Goal: Information Seeking & Learning: Learn about a topic

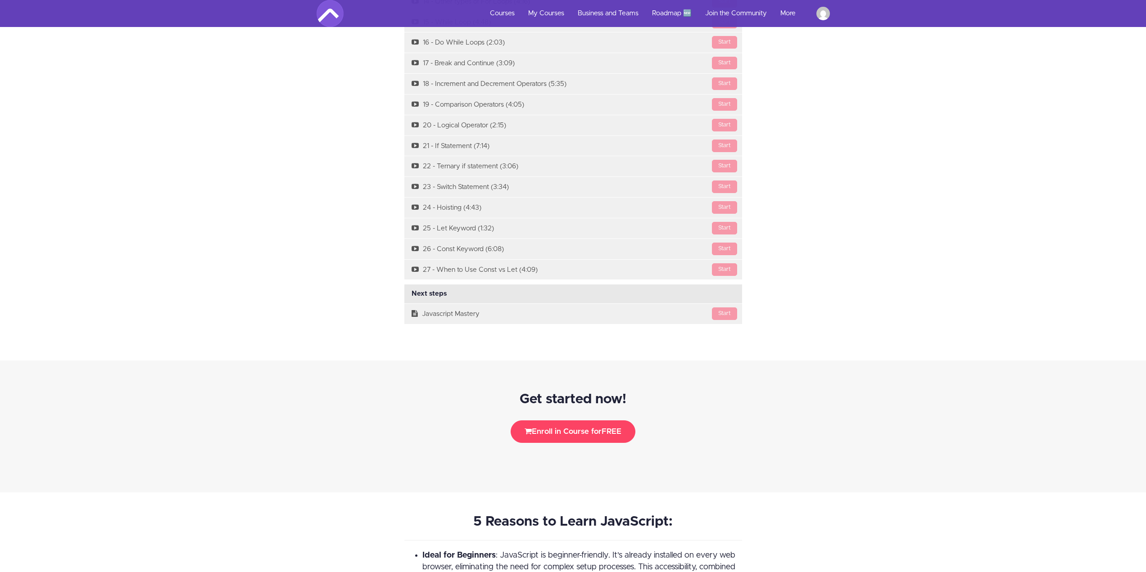
scroll to position [1531, 0]
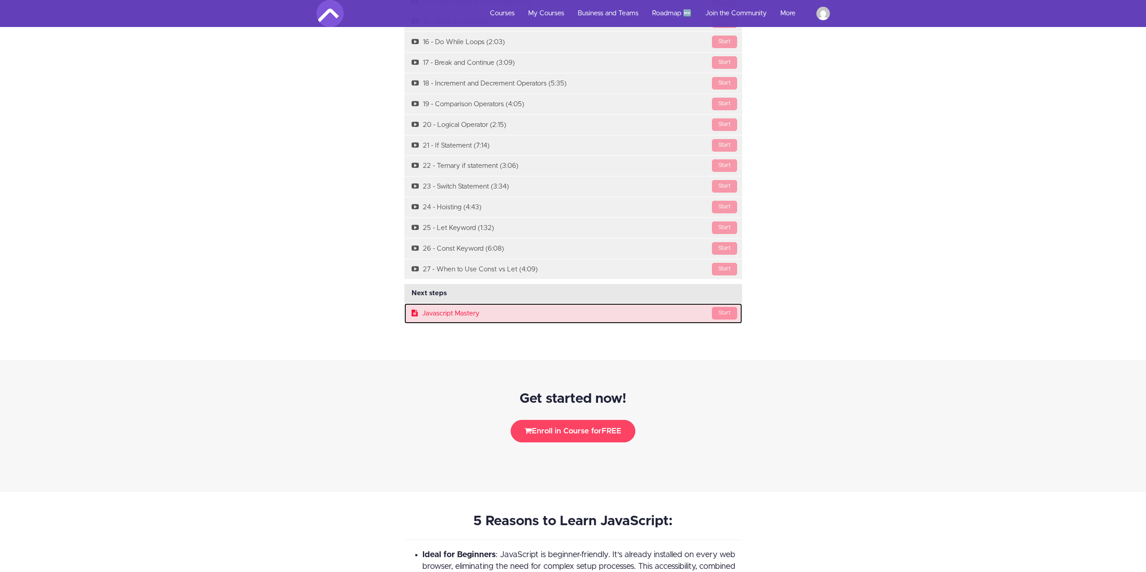
click at [453, 310] on link "Start Javascript Mastery" at bounding box center [573, 313] width 338 height 20
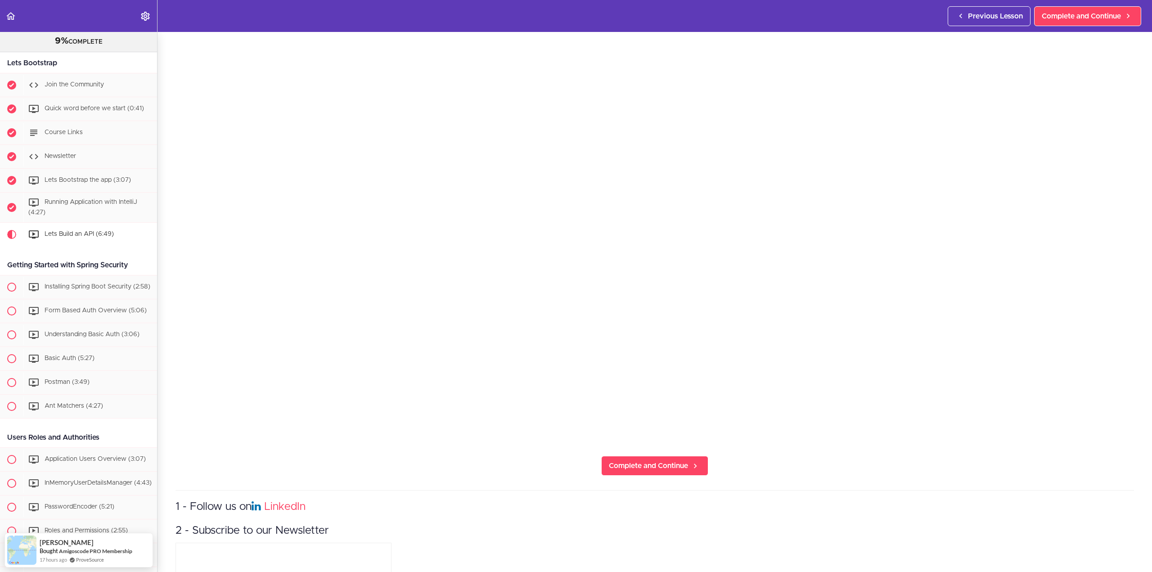
scroll to position [180, 0]
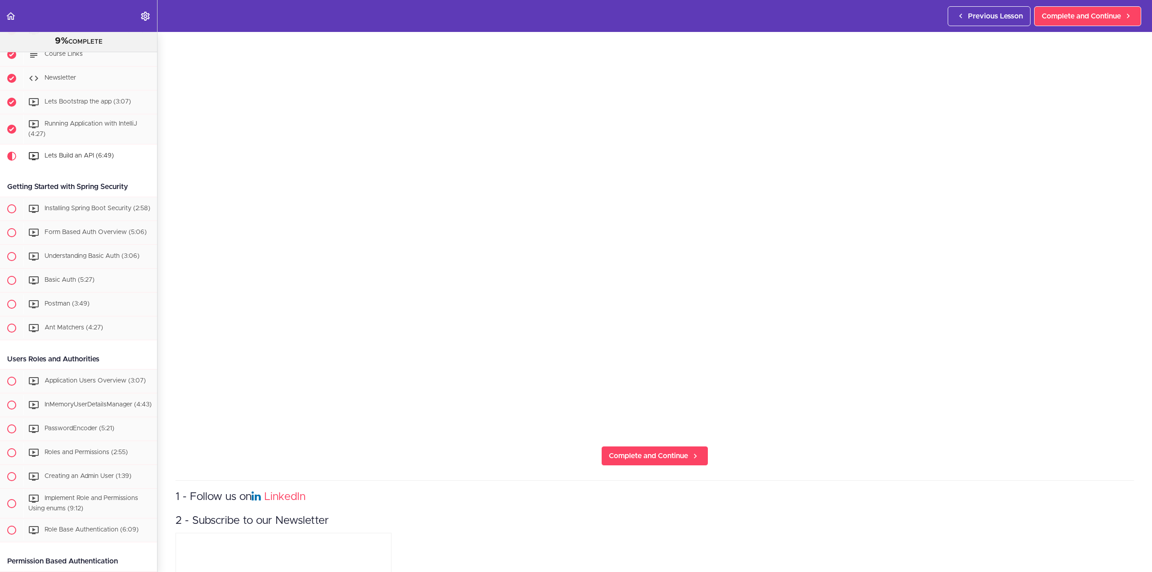
scroll to position [270, 0]
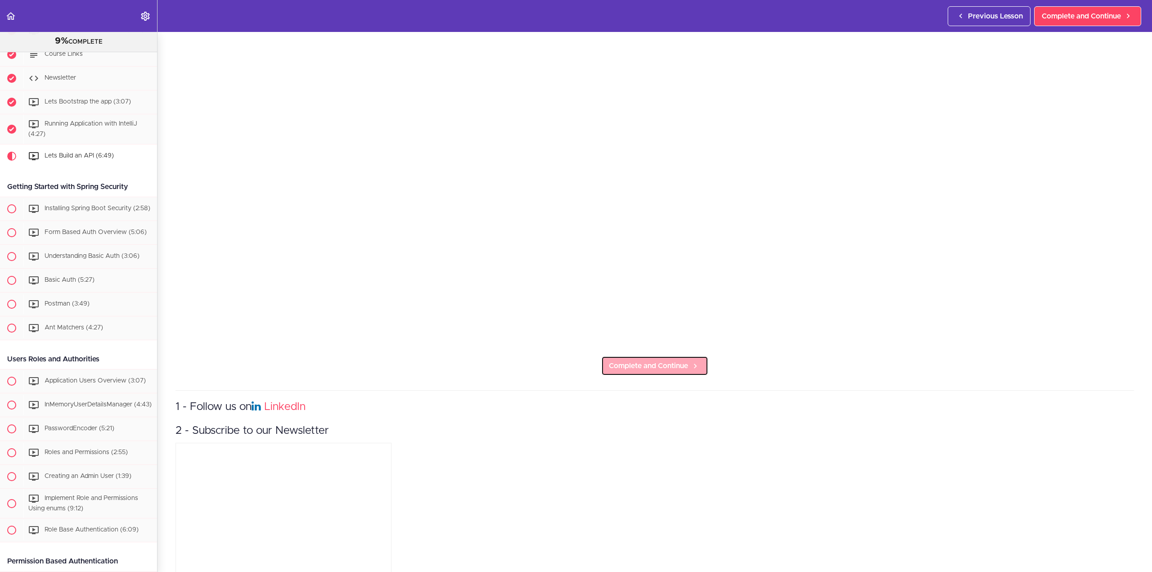
click at [655, 361] on span "Complete and Continue" at bounding box center [648, 366] width 79 height 11
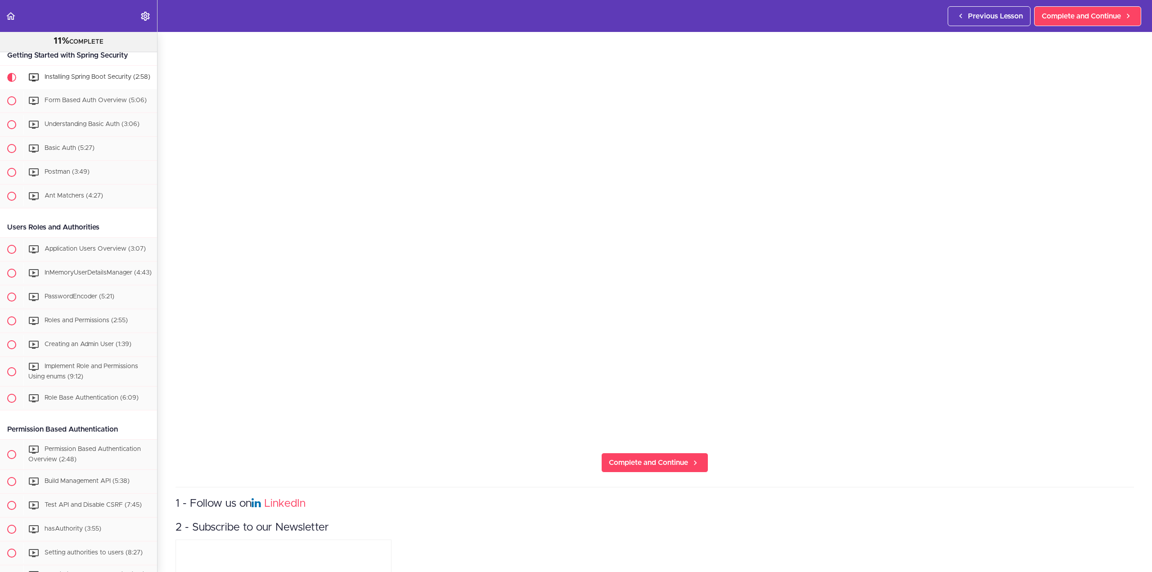
scroll to position [165, 0]
click at [674, 468] on span "Complete and Continue" at bounding box center [648, 471] width 79 height 11
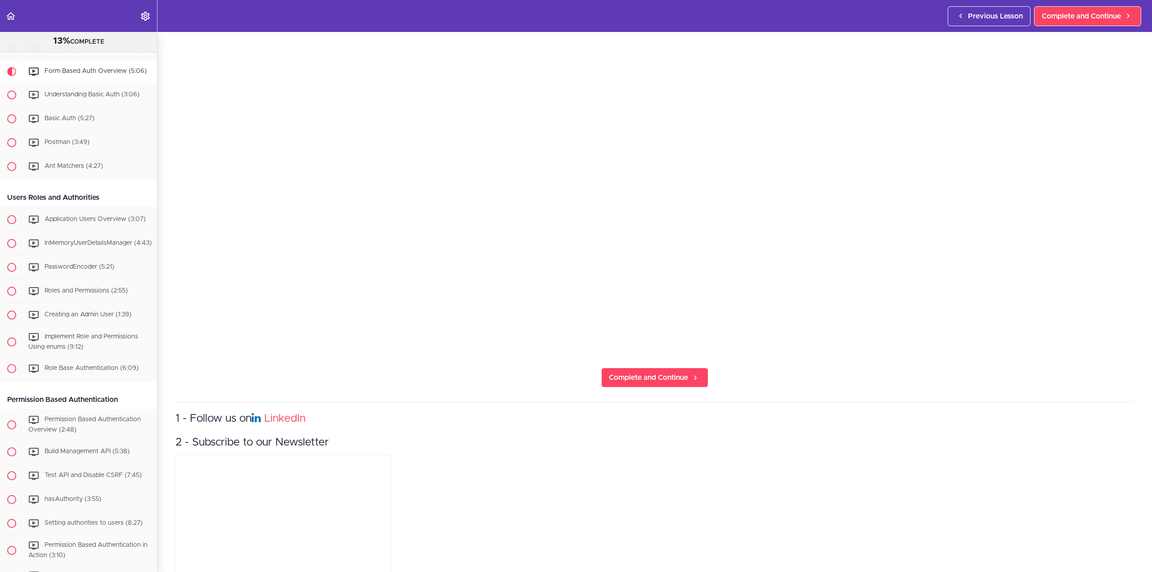
scroll to position [300, 0]
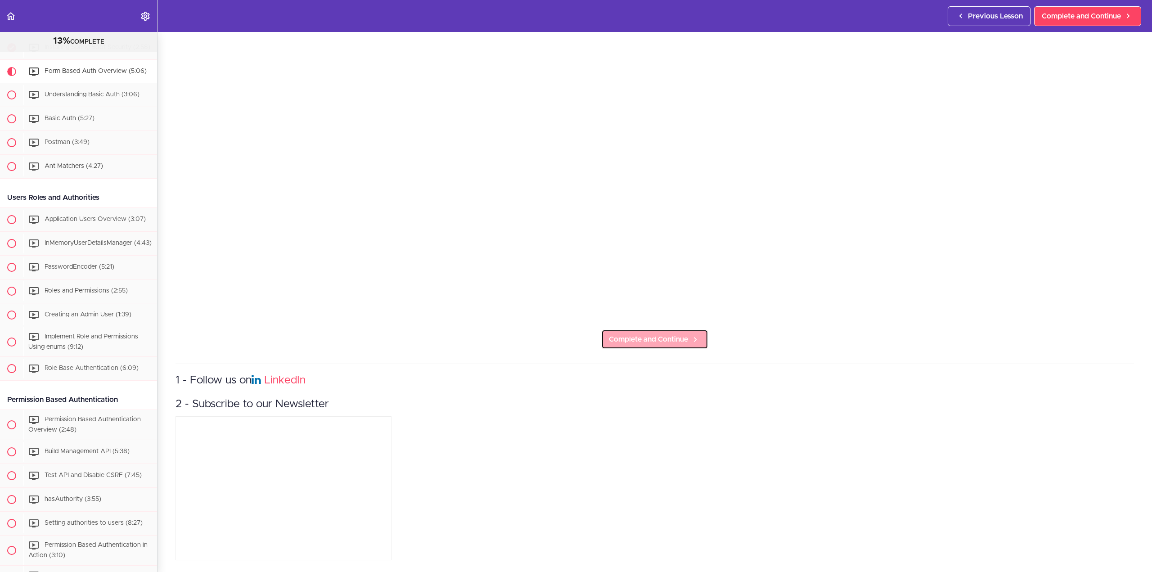
click at [674, 337] on span "Complete and Continue" at bounding box center [648, 339] width 79 height 11
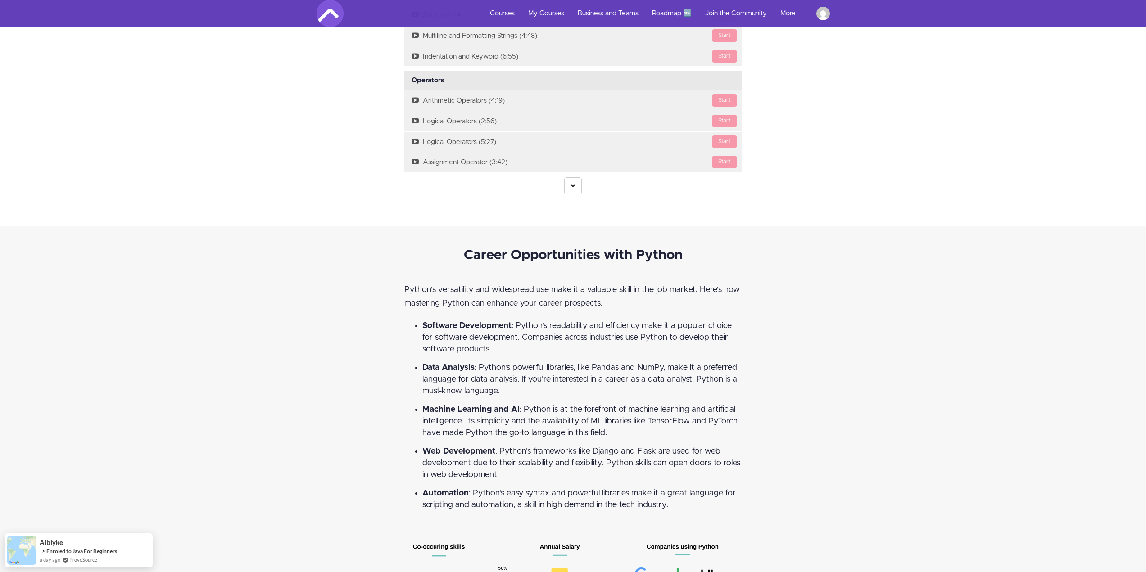
scroll to position [1125, 0]
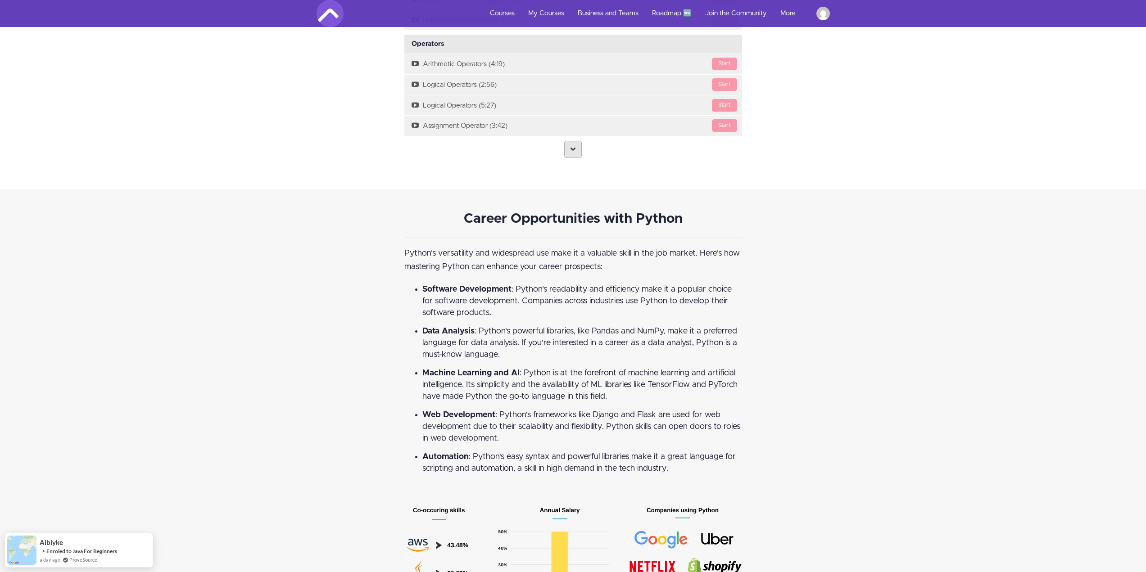
click at [574, 150] on icon at bounding box center [573, 149] width 6 height 6
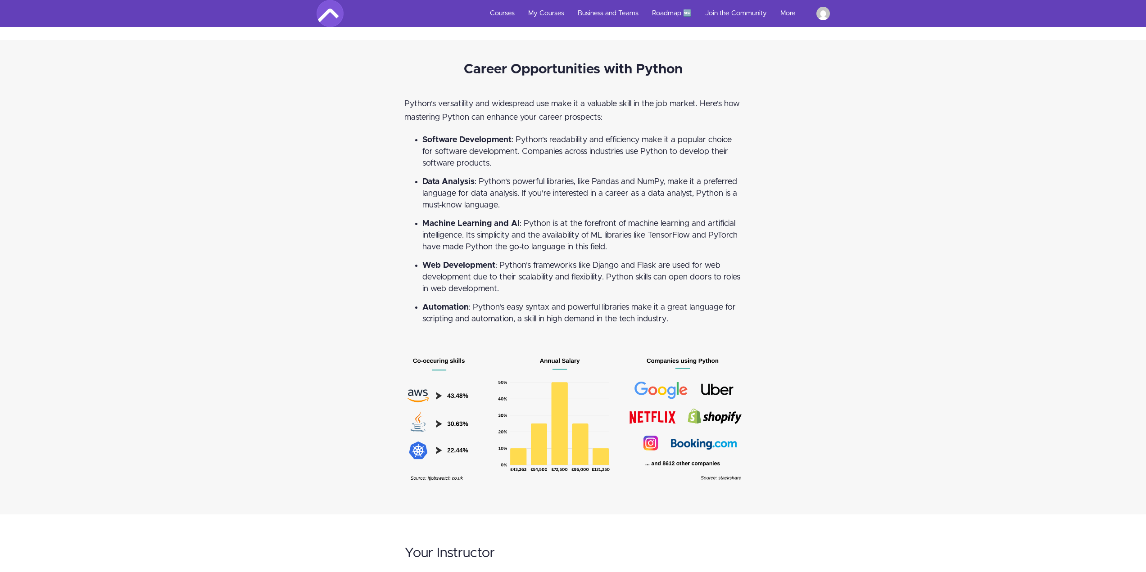
scroll to position [2026, 0]
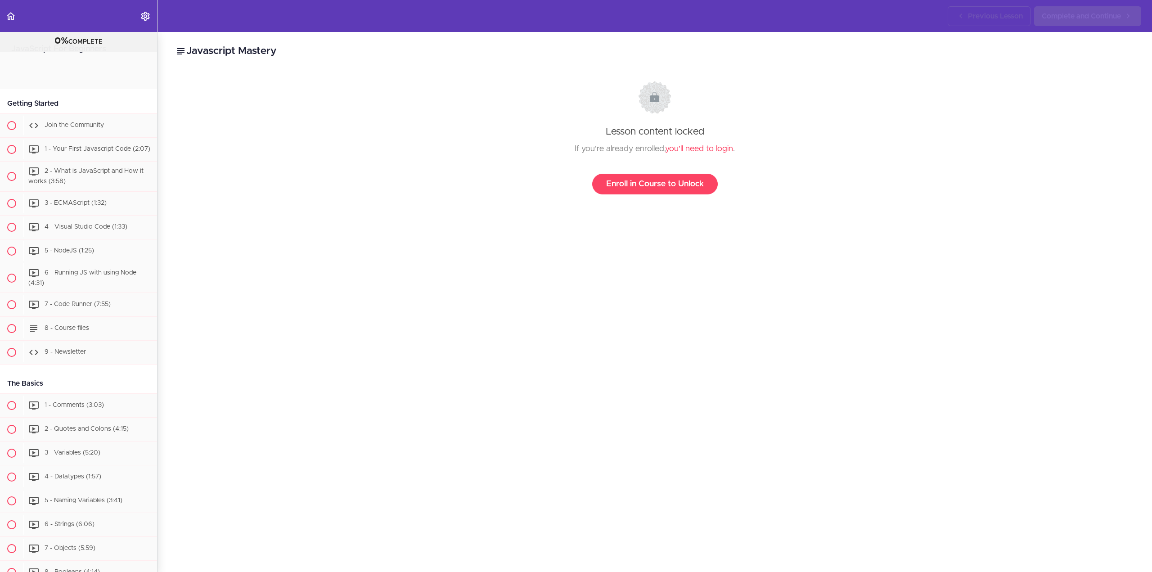
scroll to position [618, 0]
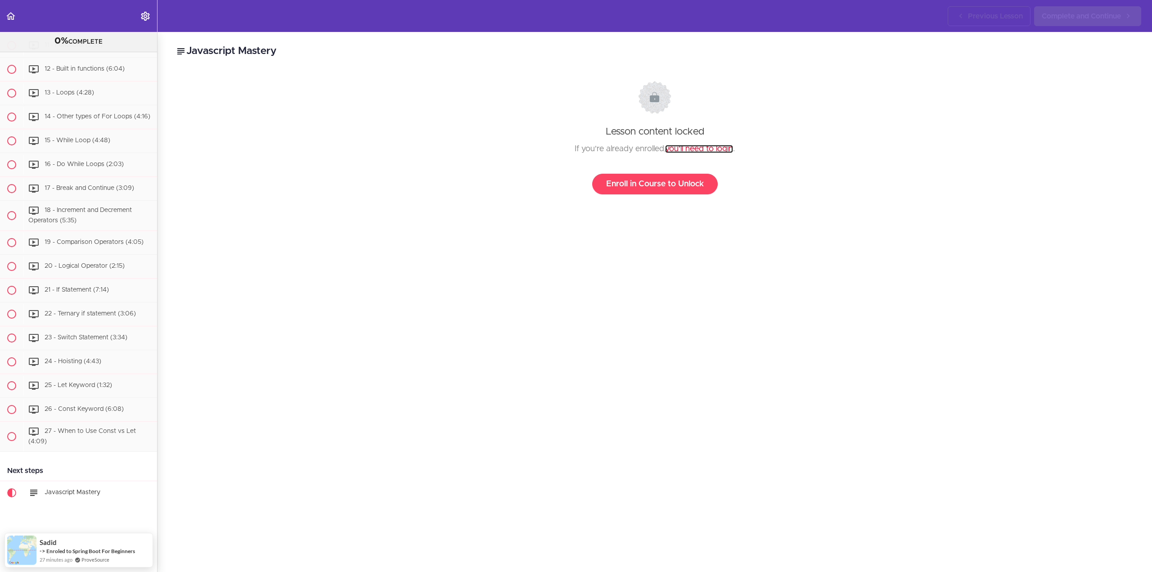
click at [704, 148] on link "you'll need to login" at bounding box center [699, 149] width 68 height 8
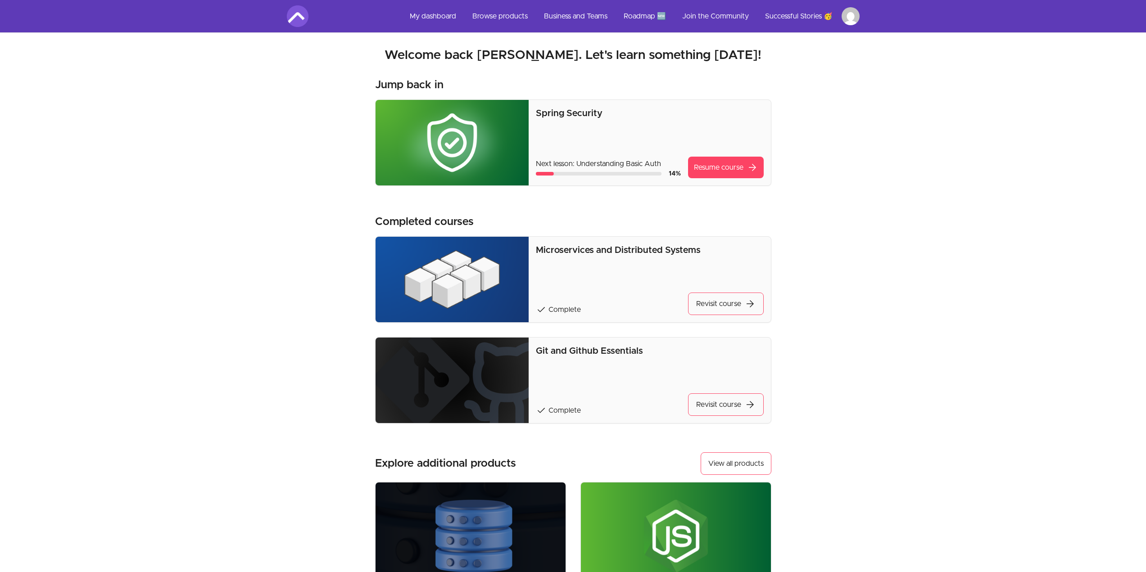
click at [849, 18] on html "Skip to main content Main menu Includes navigation links and user settings My d…" at bounding box center [573, 408] width 1146 height 816
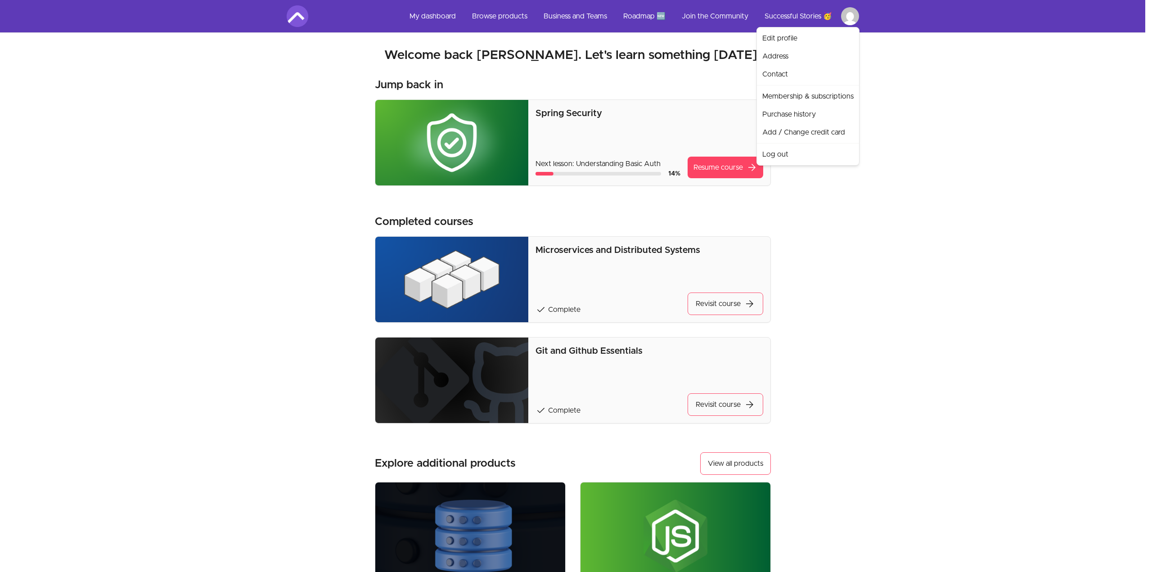
click at [922, 74] on html "Skip to main content Main menu Includes navigation links and user settings My d…" at bounding box center [576, 408] width 1152 height 816
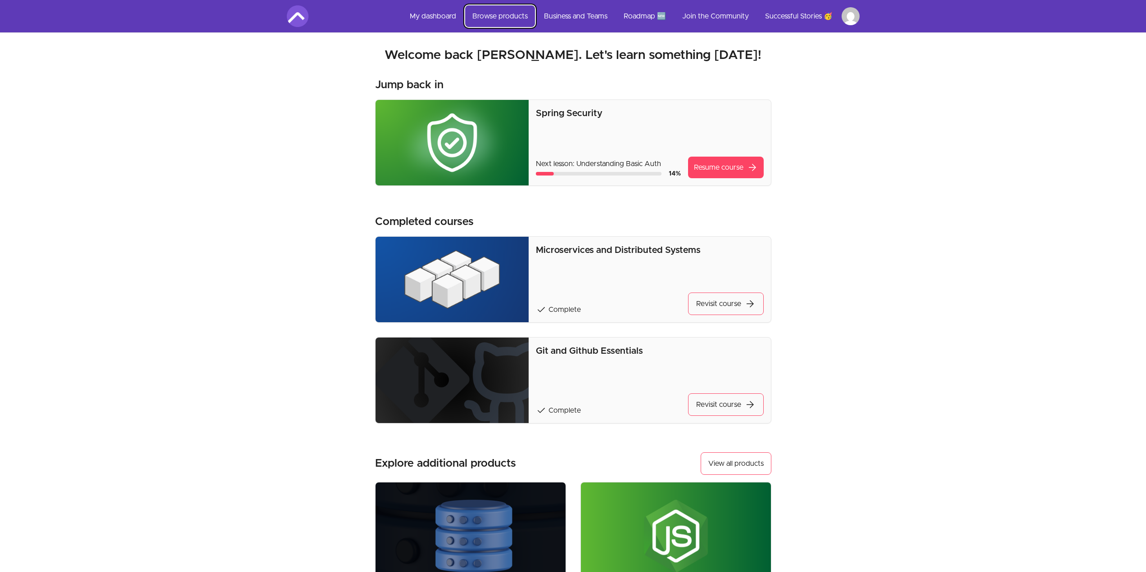
click at [499, 11] on link "Browse products" at bounding box center [500, 16] width 70 height 22
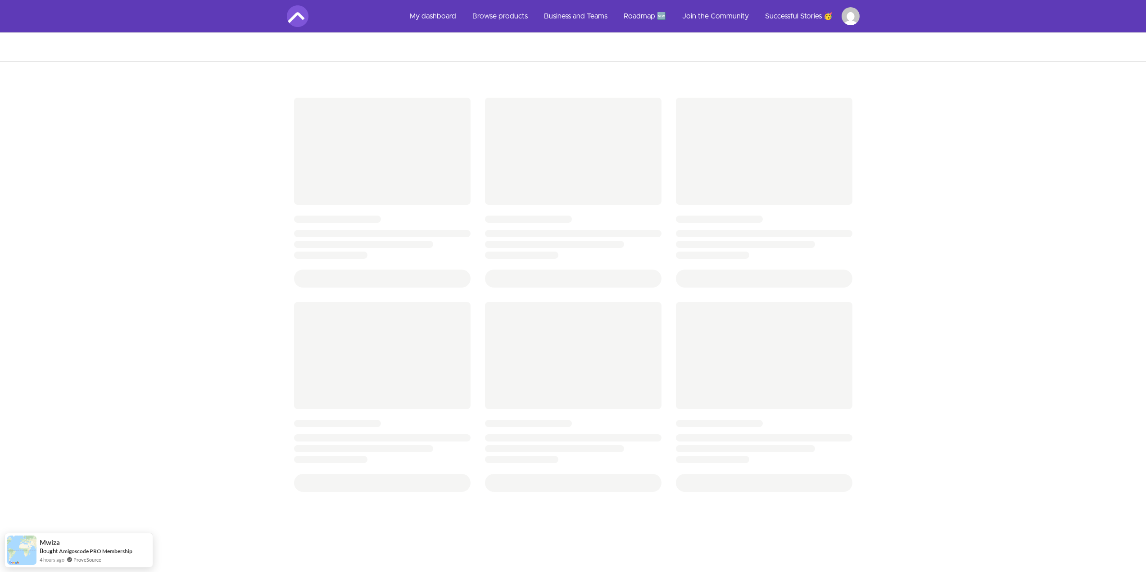
click at [298, 19] on img at bounding box center [298, 16] width 22 height 22
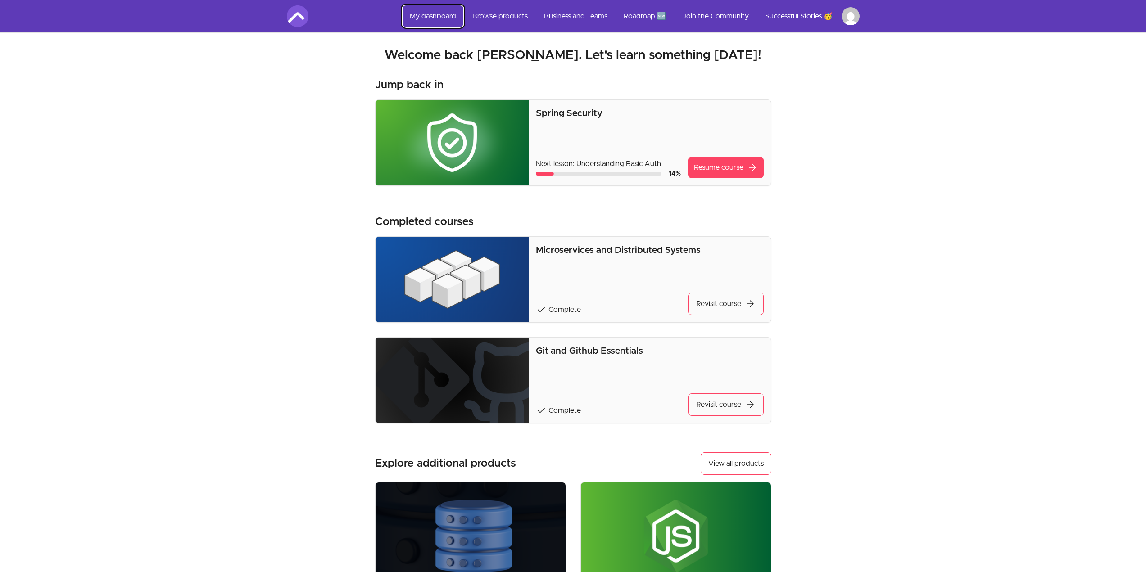
click at [414, 17] on link "My dashboard" at bounding box center [432, 16] width 61 height 22
click at [299, 18] on img at bounding box center [298, 16] width 22 height 22
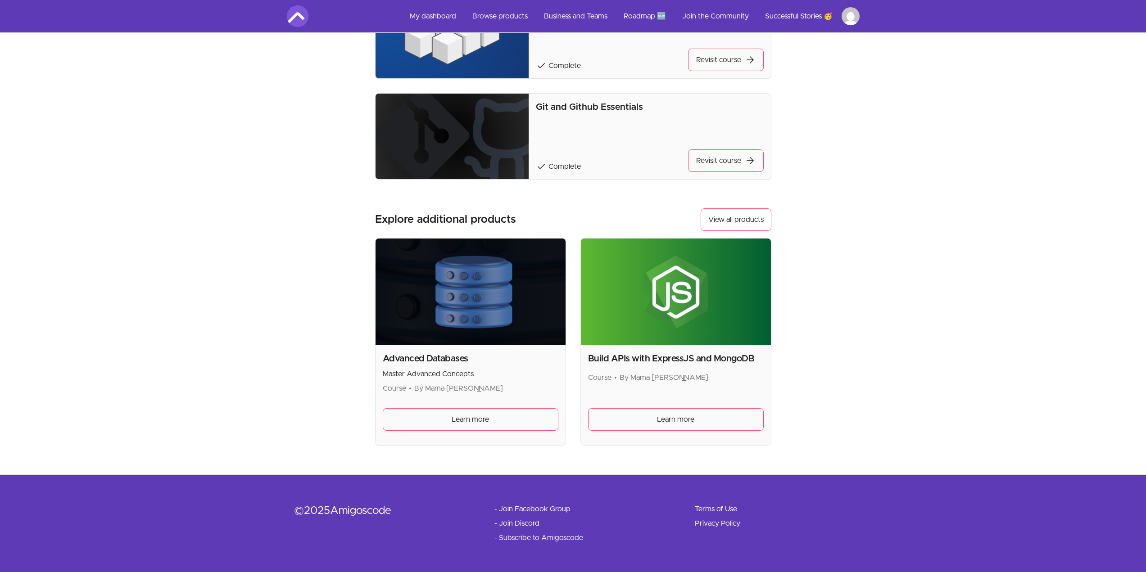
click at [847, 14] on html "Skip to main content Main menu Includes navigation links and user settings My d…" at bounding box center [573, 164] width 1146 height 816
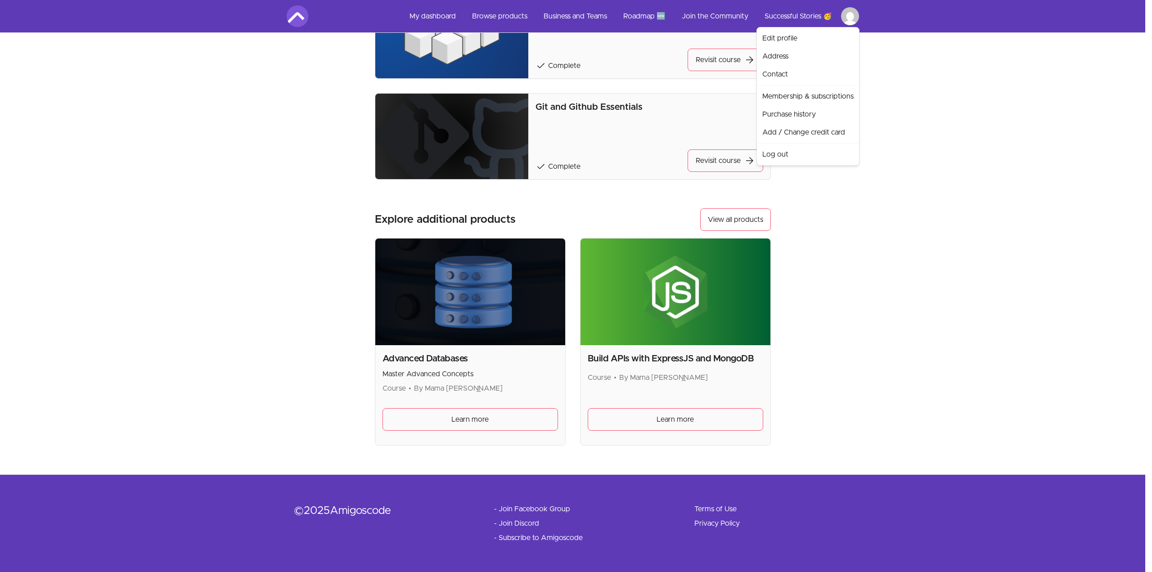
click at [573, 14] on html "Skip to main content Main menu Includes navigation links and user settings My d…" at bounding box center [576, 164] width 1152 height 816
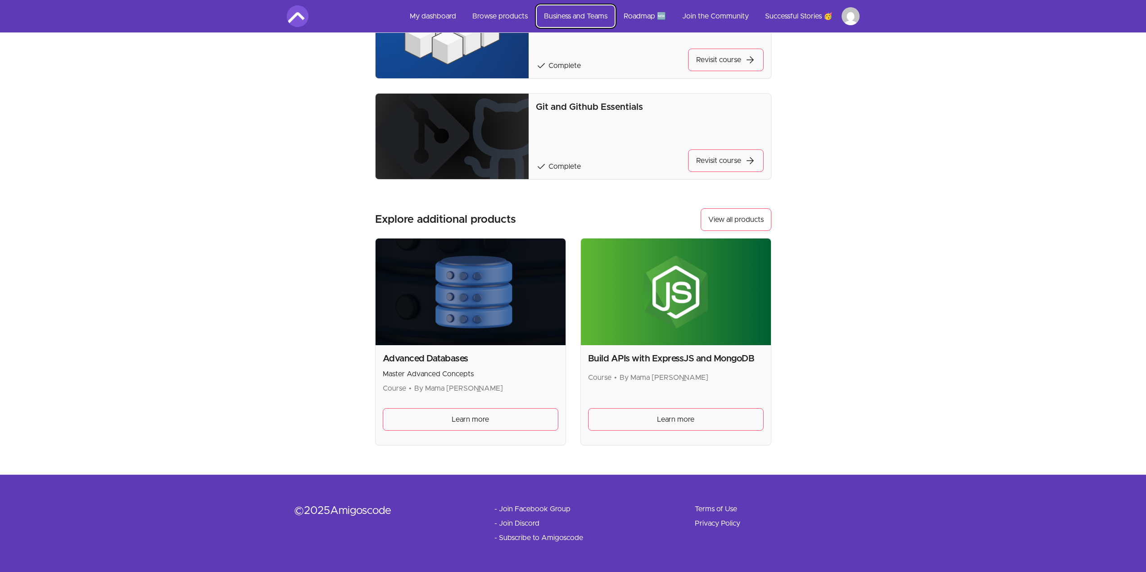
click at [560, 19] on link "Business and Teams" at bounding box center [576, 16] width 78 height 22
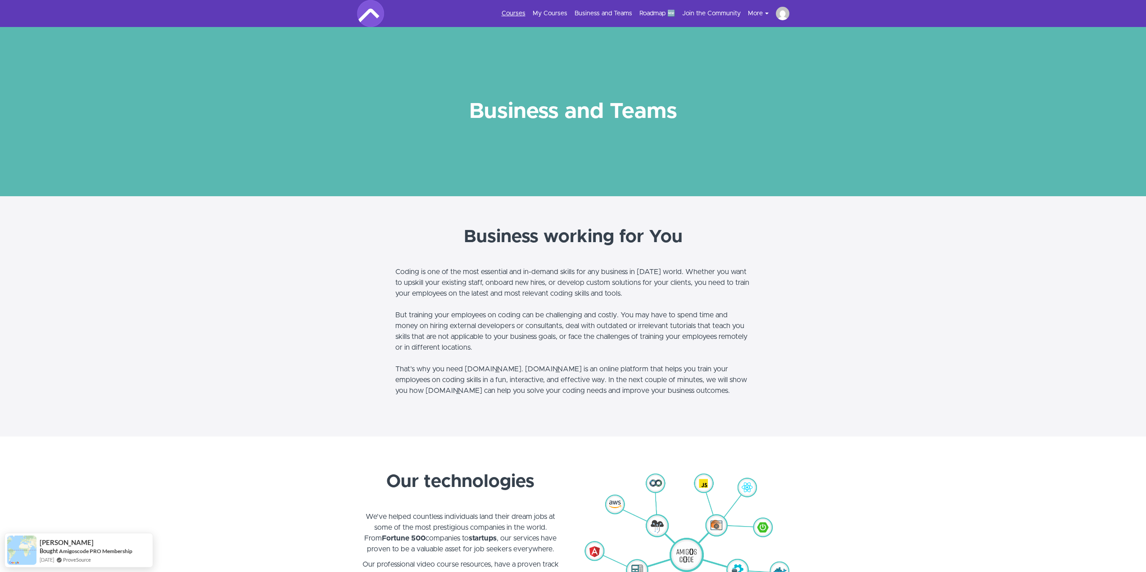
click at [522, 14] on link "Courses" at bounding box center [513, 13] width 24 height 9
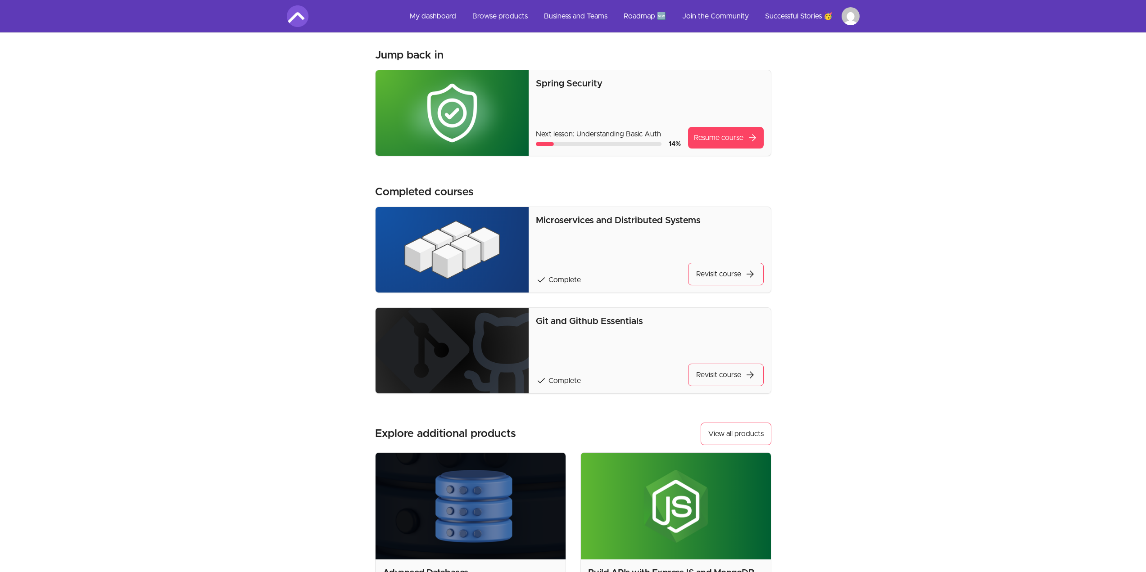
scroll to position [19, 0]
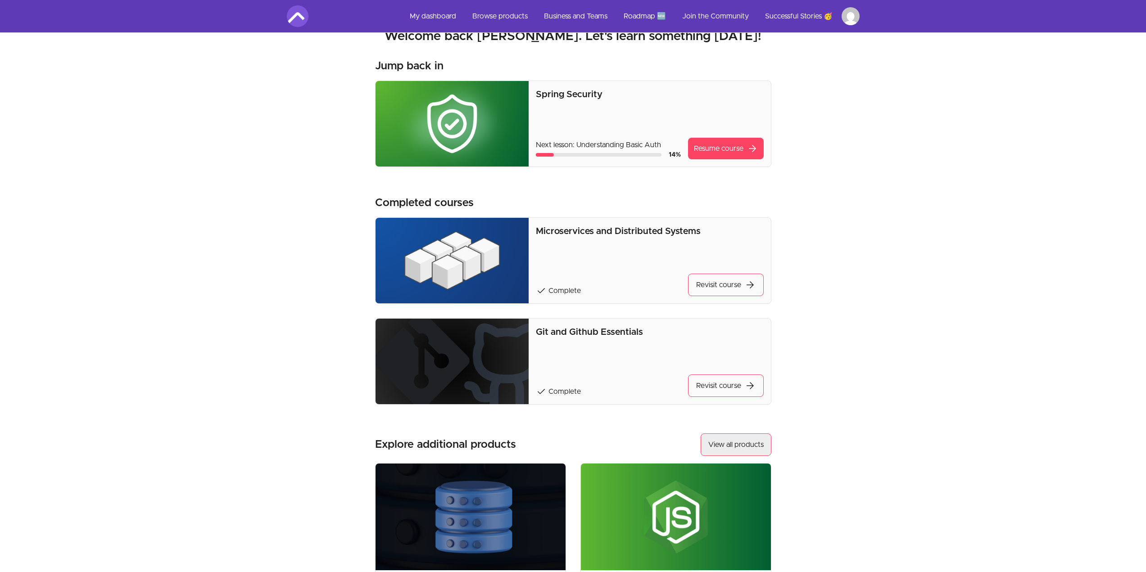
click at [736, 441] on link "View all products" at bounding box center [735, 444] width 71 height 23
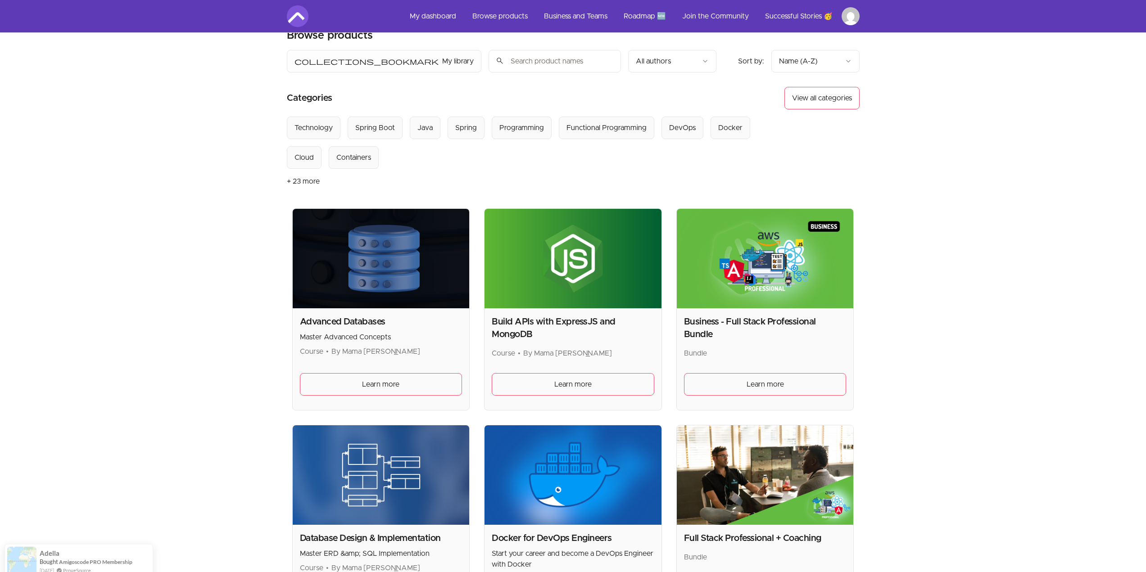
click at [488, 64] on input "search" at bounding box center [554, 61] width 132 height 23
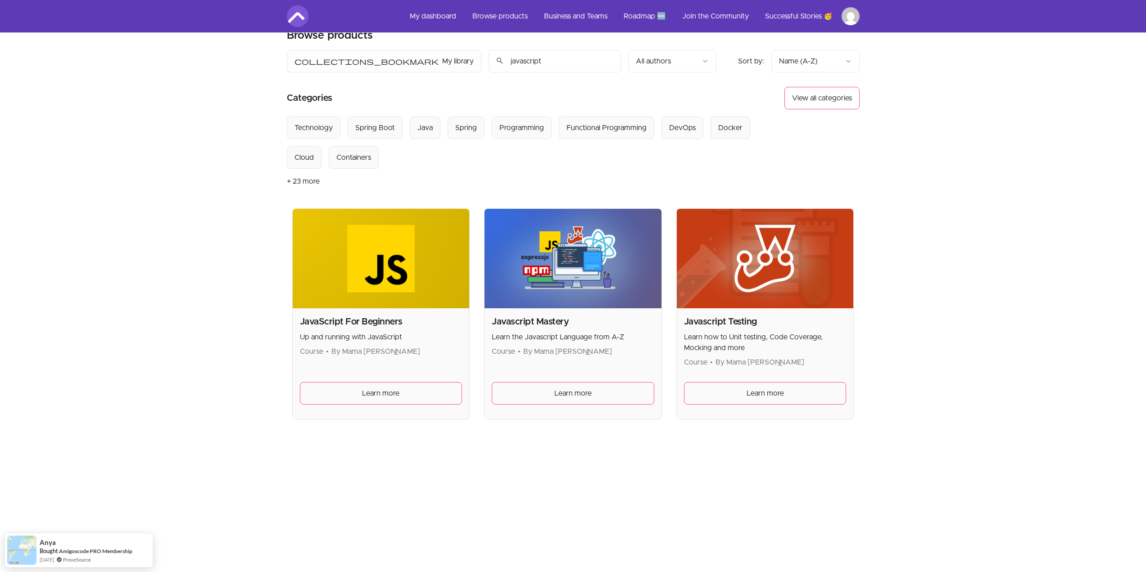
scroll to position [64, 0]
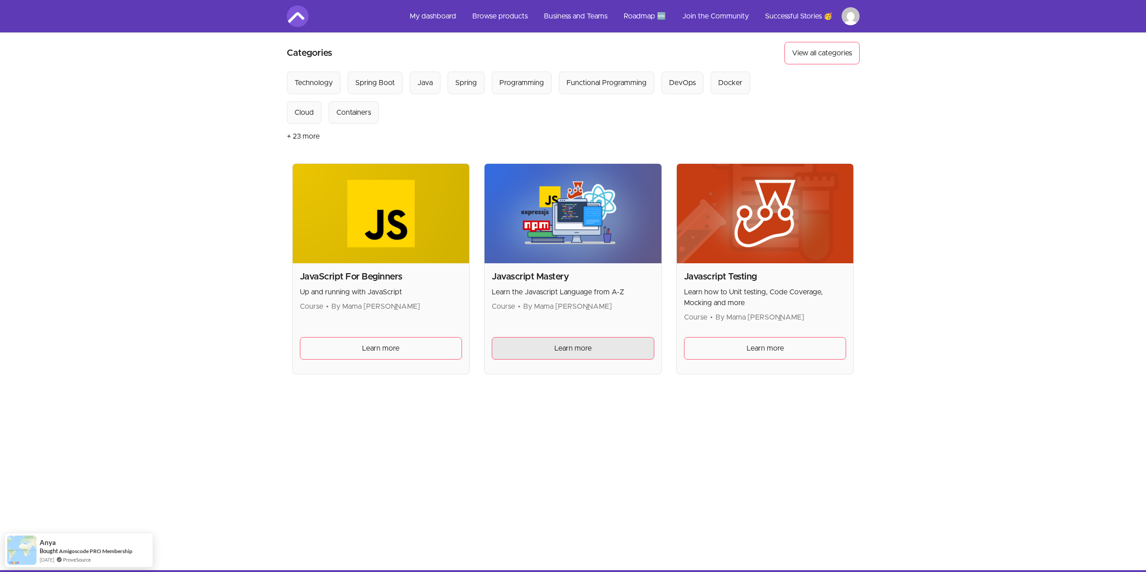
type input "javascript"
click at [574, 350] on span "Learn more" at bounding box center [572, 348] width 37 height 11
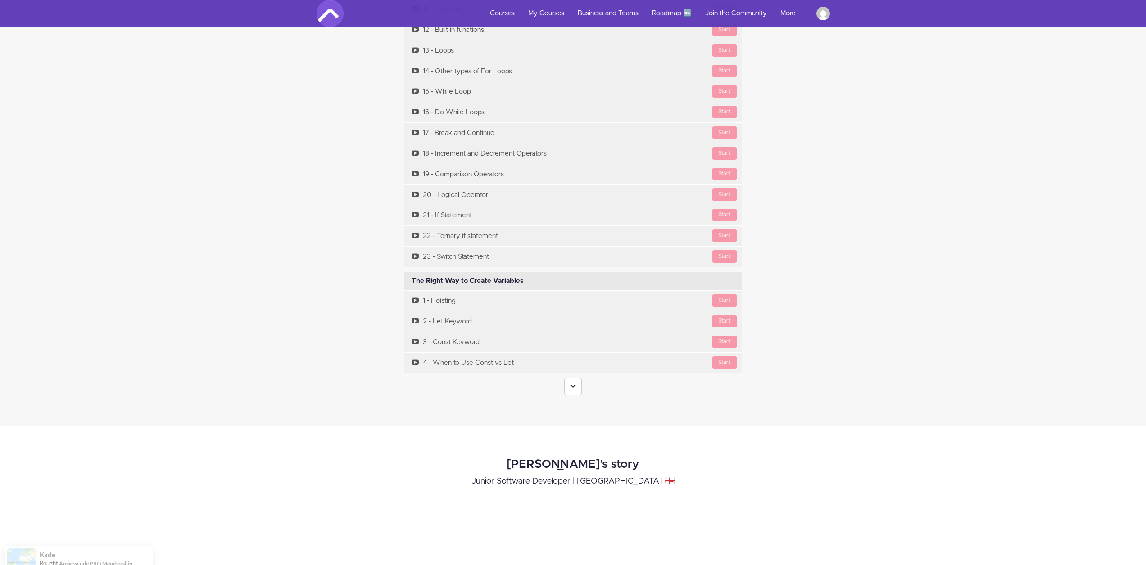
scroll to position [2521, 0]
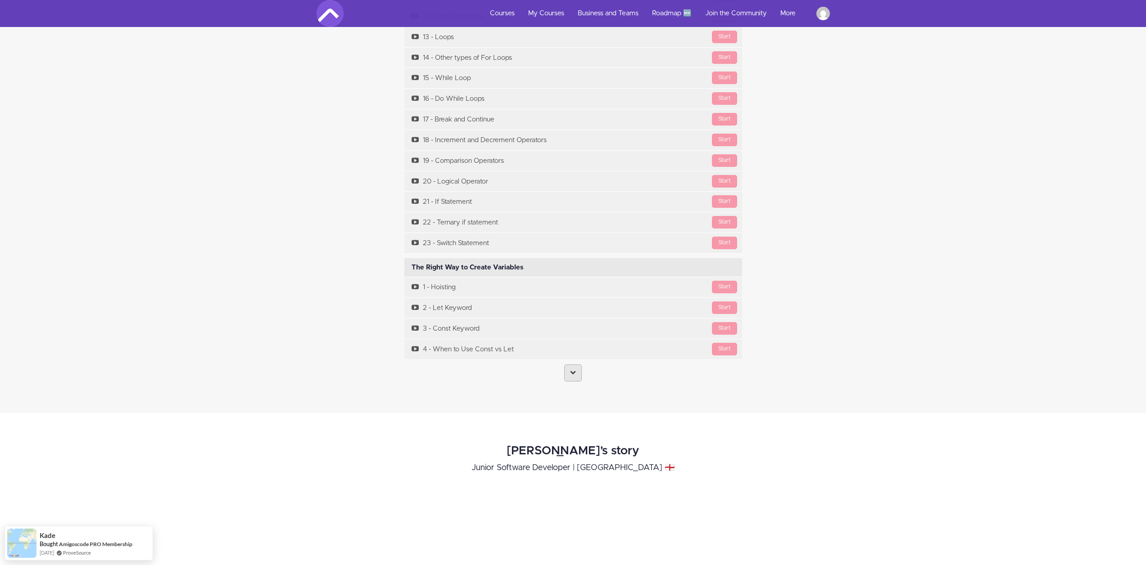
click at [569, 375] on link at bounding box center [573, 373] width 18 height 17
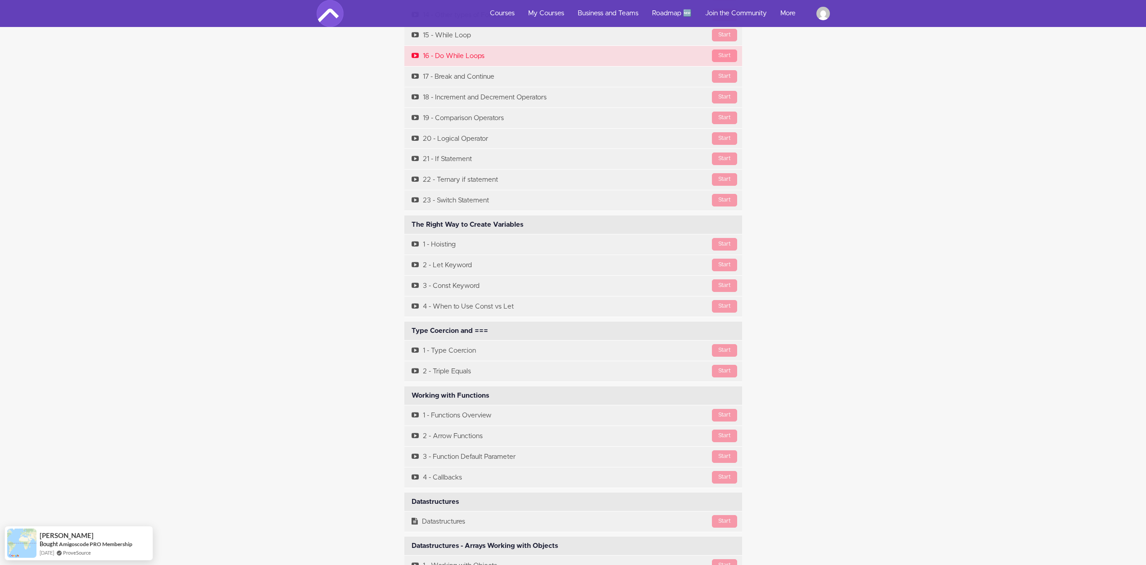
scroll to position [2566, 0]
